Goal: Task Accomplishment & Management: Use online tool/utility

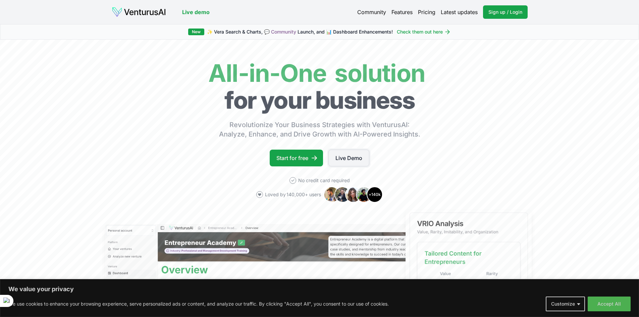
click at [350, 155] on link "Live Demo" at bounding box center [348, 158] width 41 height 17
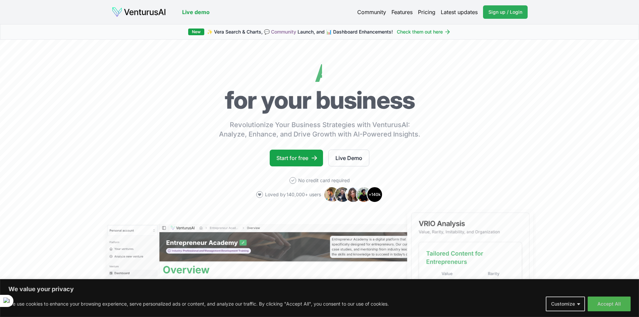
click at [492, 15] on span "Sign up / Login" at bounding box center [505, 12] width 34 height 7
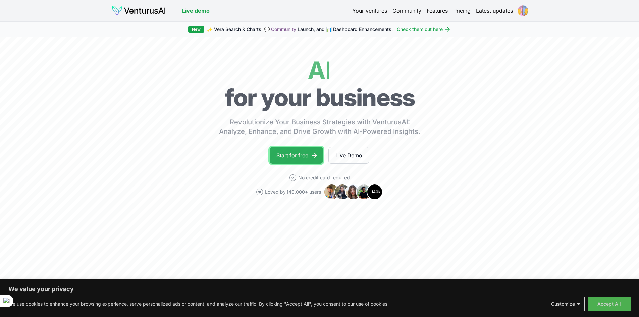
click at [289, 156] on link "Start for free" at bounding box center [296, 155] width 53 height 17
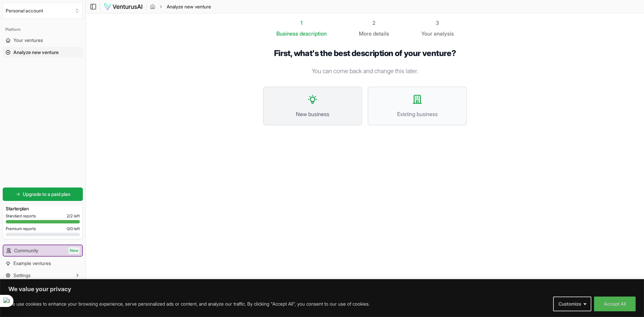
click at [308, 116] on span "New business" at bounding box center [312, 114] width 84 height 8
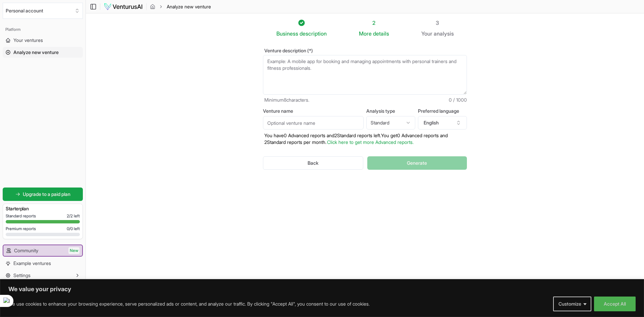
click at [387, 122] on html "We value your privacy We use cookies to enhance your browsing experience, serve…" at bounding box center [322, 158] width 644 height 317
select select "advanced"
click at [439, 126] on button "English" at bounding box center [442, 122] width 49 height 13
type input "spa"
click at [427, 167] on div "Spanish" at bounding box center [445, 163] width 86 height 11
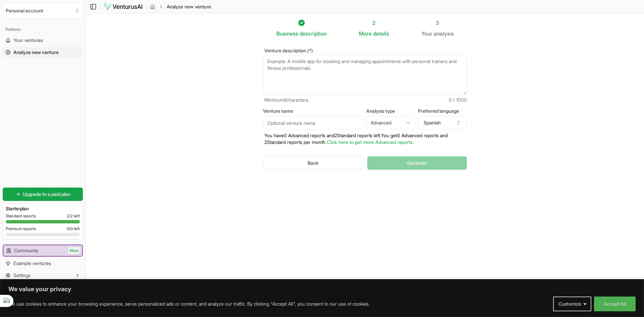
click at [329, 65] on textarea "Venture description (*)" at bounding box center [365, 75] width 204 height 40
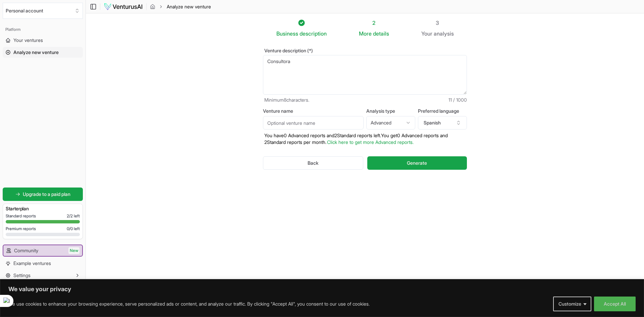
paste textarea "queremos enfocarnos en el analisis, la eficiencia, y mejoras para implementar e…"
drag, startPoint x: 342, startPoint y: 61, endPoint x: 293, endPoint y: 62, distance: 49.3
click at [293, 62] on textarea "Consultora queremos enfocarnos en el analisis, la eficiencia, y mejoras para im…" at bounding box center [365, 75] width 204 height 40
drag, startPoint x: 286, startPoint y: 67, endPoint x: 267, endPoint y: 70, distance: 19.3
click at [267, 70] on textarea "Consultora enfocada en el analisis, la eficiencia, y mejoras para implementar e…" at bounding box center [365, 75] width 204 height 40
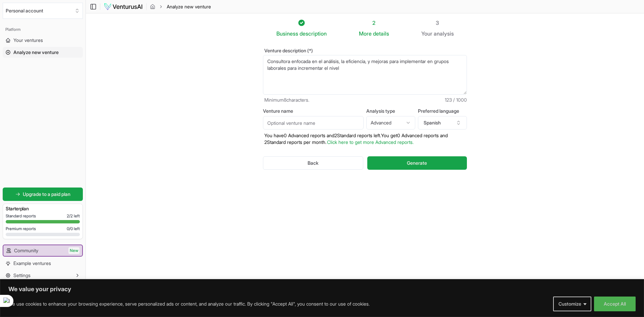
click at [350, 69] on textarea "Consultora enfocada en el análisis, la eficiencia, y mejoras para implementar e…" at bounding box center [365, 75] width 204 height 40
type textarea "Consultora enfocada en el análisis, la eficiencia, y mejoras para implementar e…"
click at [341, 123] on input "Venture name" at bounding box center [313, 122] width 101 height 13
type input "Analsync Consulting"
click at [404, 165] on button "Generate" at bounding box center [417, 162] width 100 height 13
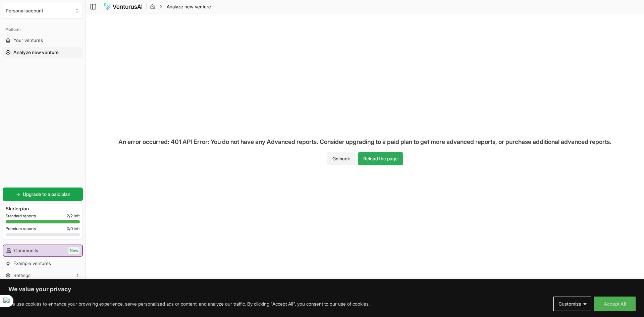
click at [395, 161] on button "Reload the page" at bounding box center [380, 158] width 45 height 13
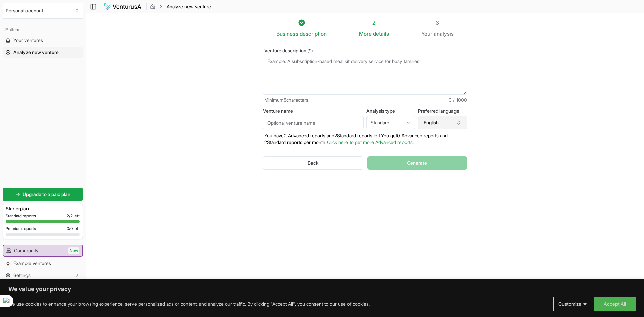
click at [438, 124] on button "English" at bounding box center [442, 122] width 49 height 13
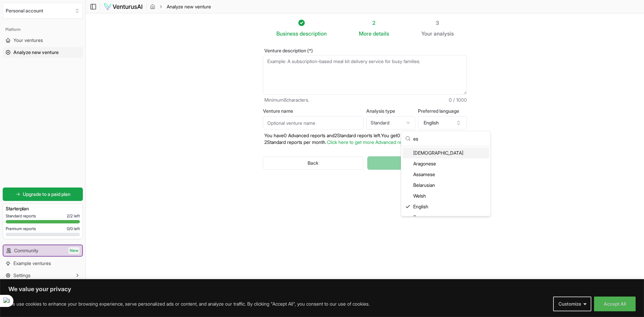
scroll to position [7, 0]
type input "e"
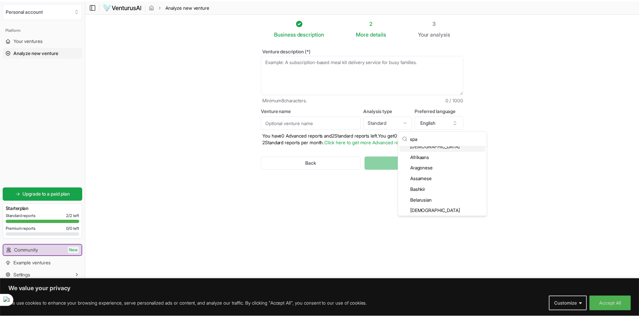
scroll to position [0, 0]
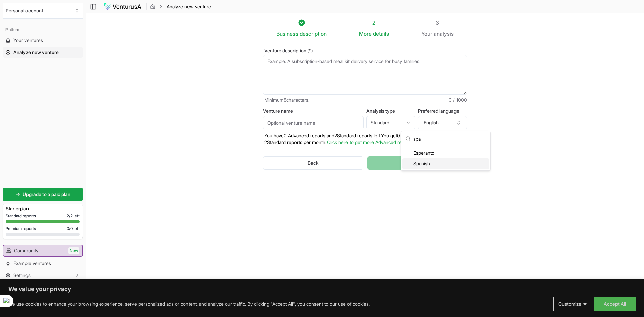
type input "spa"
click at [431, 164] on div "Spanish" at bounding box center [445, 163] width 86 height 11
click at [328, 124] on input "Venture name" at bounding box center [313, 122] width 101 height 13
type input "Analsync Consulting"
click at [313, 64] on textarea "Venture description (*)" at bounding box center [365, 75] width 204 height 40
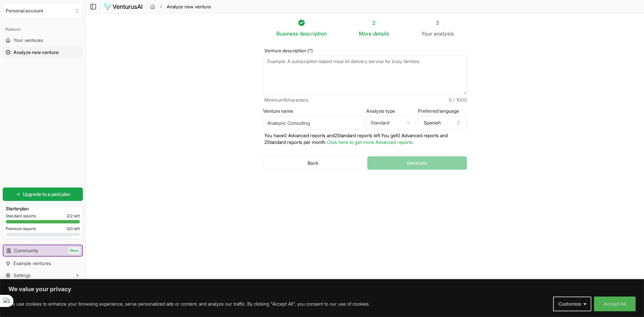
paste textarea "queremos enfocarnos en el analisis, la eficiencia, y mejoras para implementar e…"
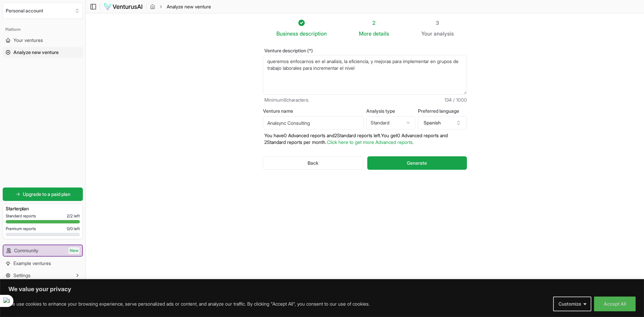
drag, startPoint x: 291, startPoint y: 63, endPoint x: 258, endPoint y: 58, distance: 32.9
click at [258, 58] on div "Venture description (*) queremos enfocarnos en el analisis, la eficiencia, y me…" at bounding box center [364, 115] width 225 height 154
drag, startPoint x: 376, startPoint y: 74, endPoint x: 239, endPoint y: 56, distance: 138.4
click at [239, 56] on section "Business description 2 More details 3 Your analysis Venture description (*) Uen…" at bounding box center [365, 148] width 558 height 270
click at [320, 69] on textarea "Una consultora dirigida a empresas para analizar la situación laboral, la actua…" at bounding box center [365, 75] width 204 height 40
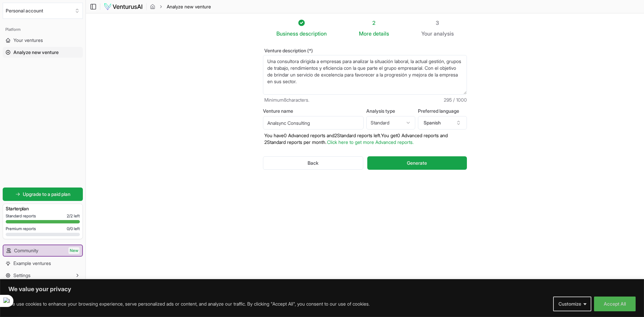
click at [320, 69] on textarea "Una consultora dirigida a empresas para analizar la situación laboral, la actua…" at bounding box center [365, 75] width 204 height 40
type textarea "Una consultora dirigida a empresas para analizar la situación laboral, la actua…"
click at [501, 108] on section "Business description 2 More details 3 Your analysis Venture description (*) Una…" at bounding box center [365, 148] width 558 height 270
click at [407, 167] on button "Generate" at bounding box center [417, 162] width 100 height 13
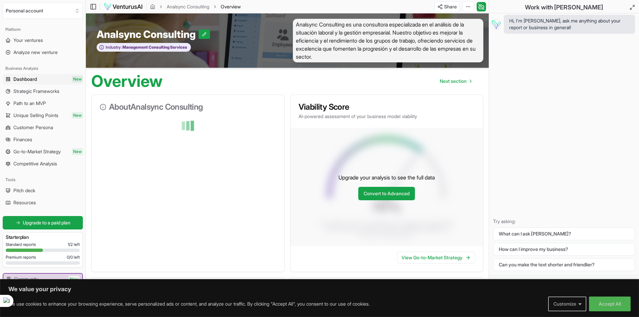
click at [574, 307] on button "Customize" at bounding box center [567, 303] width 38 height 15
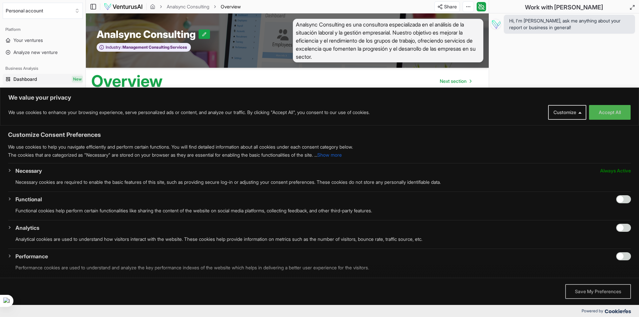
click at [592, 291] on button "Save My Preferences" at bounding box center [598, 291] width 66 height 15
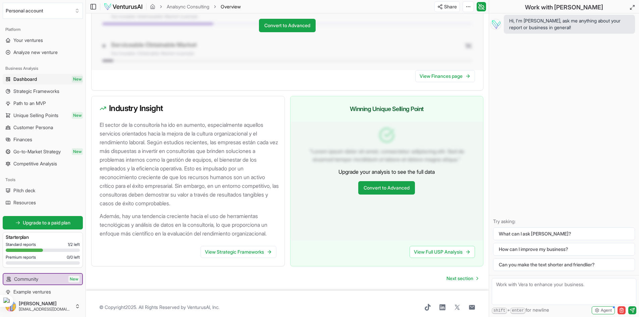
scroll to position [603, 0]
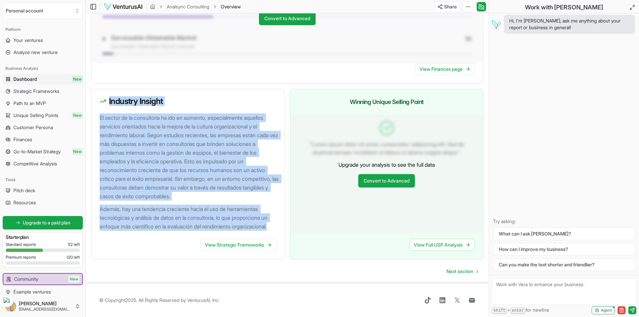
drag, startPoint x: 97, startPoint y: 93, endPoint x: 151, endPoint y: 225, distance: 142.2
click at [151, 225] on div "Industry Insight El sector de la consultoría ha ido en aumento, especialmente a…" at bounding box center [187, 174] width 193 height 170
copy div "Industry Insight El sector de la consultoría ha ido en aumento, especialmente a…"
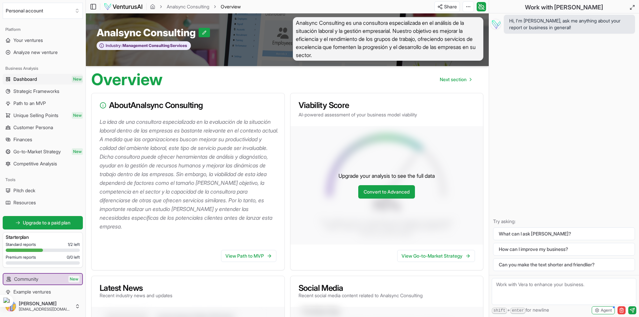
scroll to position [0, 0]
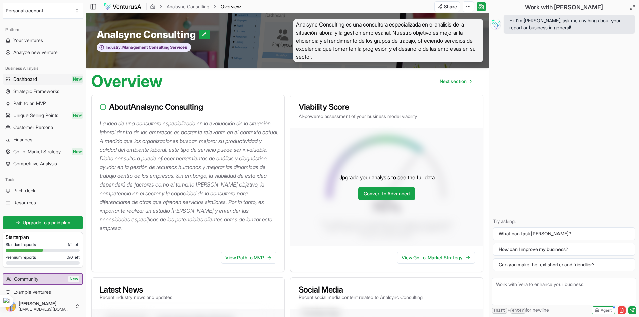
click at [451, 82] on span "Next section" at bounding box center [452, 81] width 27 height 7
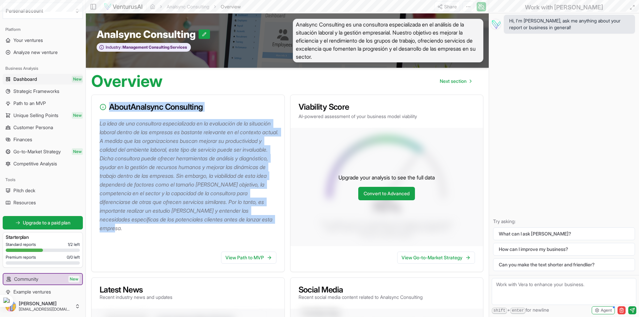
drag, startPoint x: 103, startPoint y: 104, endPoint x: 216, endPoint y: 233, distance: 171.1
click at [216, 233] on div "About Analsync Consulting La idea de una consultora especializada en la evaluac…" at bounding box center [187, 183] width 193 height 177
copy div "About Analsync Consulting La idea de una consultora especializada en la evaluac…"
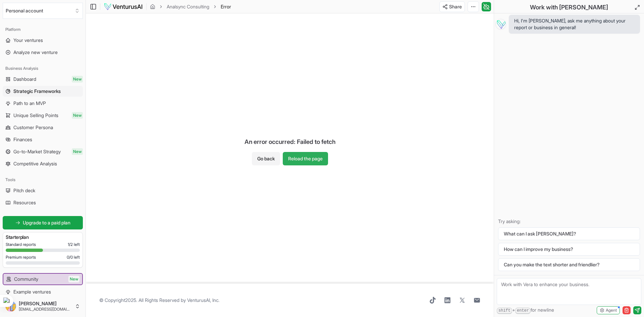
click at [305, 161] on button "Reload the page" at bounding box center [305, 158] width 45 height 13
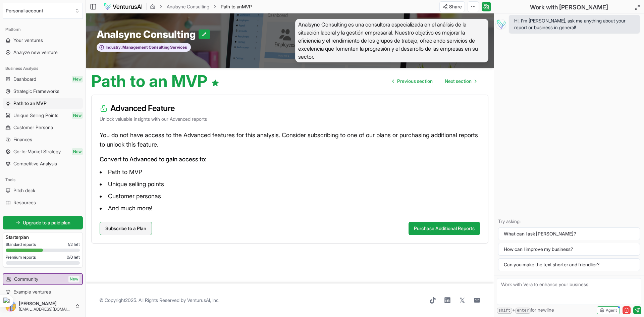
click at [139, 229] on link "Subscribe to a Plan" at bounding box center [126, 228] width 52 height 13
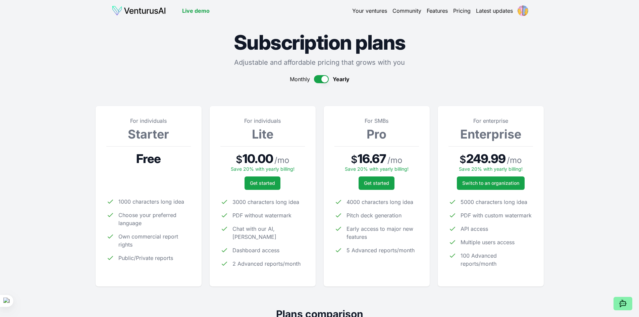
click at [322, 78] on button "button" at bounding box center [321, 79] width 15 height 8
